Goal: Information Seeking & Learning: Learn about a topic

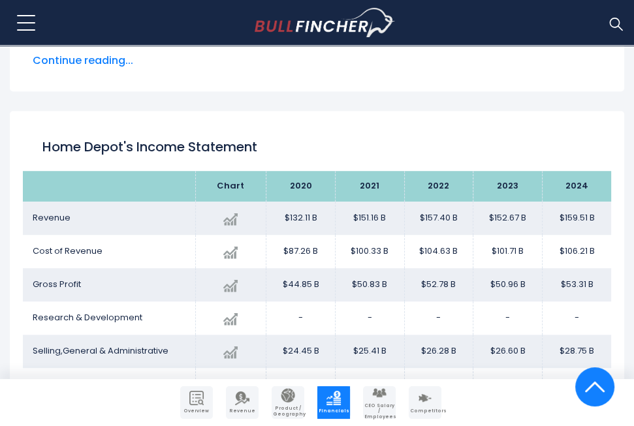
scroll to position [783, 0]
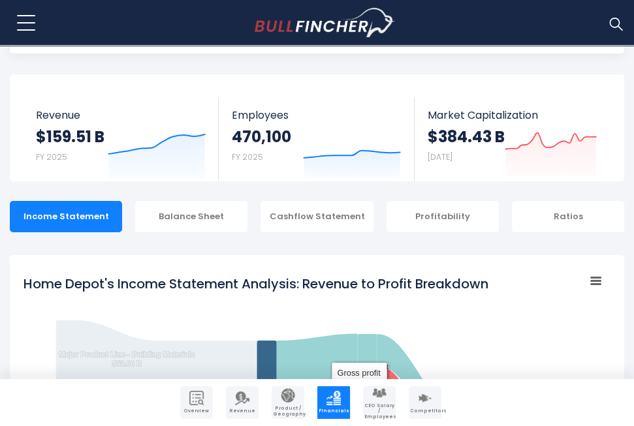
scroll to position [64, 0]
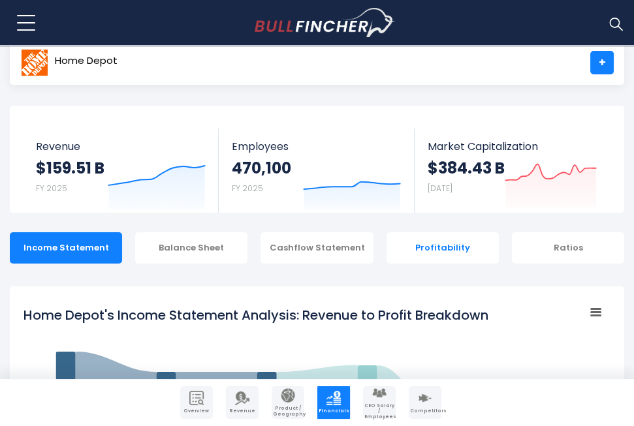
click at [441, 245] on div "Profitability" at bounding box center [442, 247] width 112 height 31
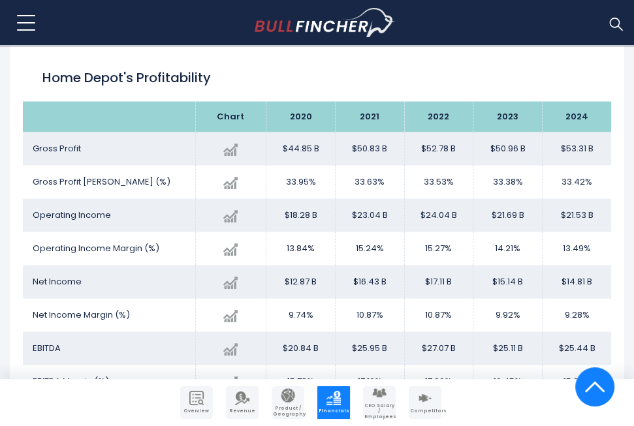
scroll to position [2309, 0]
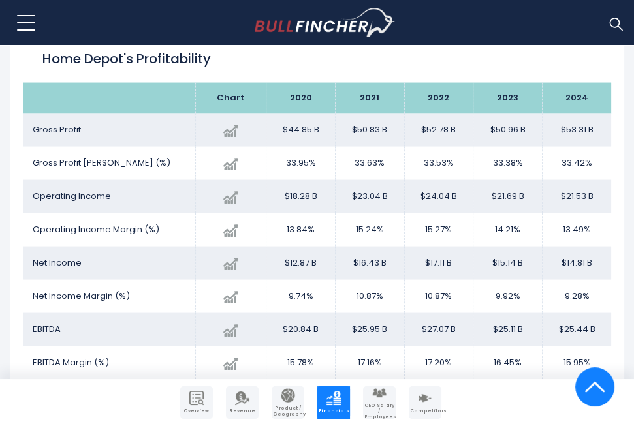
click at [203, 394] on link "Overview" at bounding box center [196, 402] width 33 height 33
click at [188, 402] on link "Overview" at bounding box center [196, 402] width 33 height 33
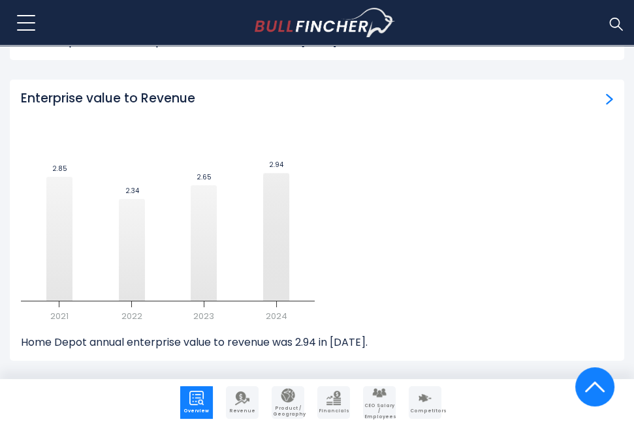
scroll to position [8683, 0]
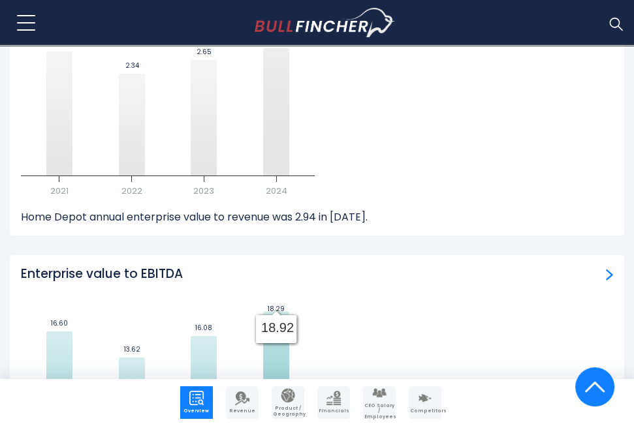
click at [329, 405] on link "Financials" at bounding box center [333, 402] width 33 height 33
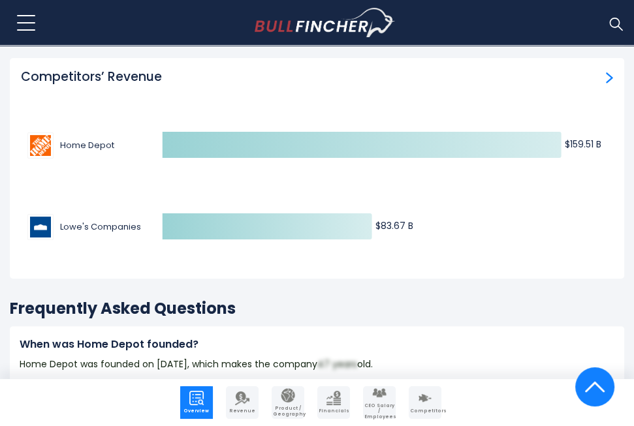
scroll to position [9401, 0]
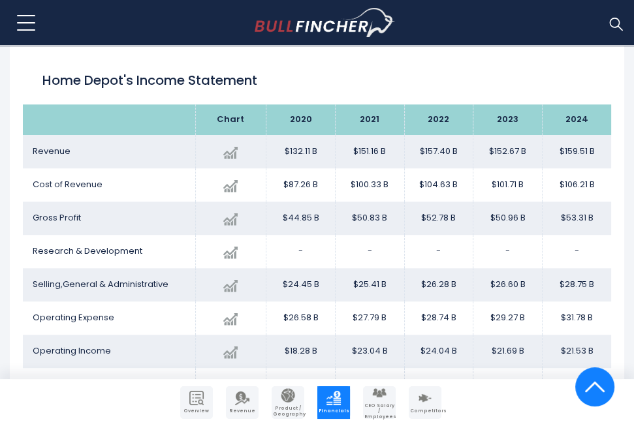
scroll to position [821, 0]
